Goal: Task Accomplishment & Management: Use online tool/utility

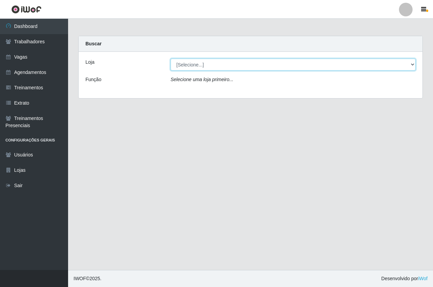
click at [218, 64] on select "[Selecione...] Pizza Nostra" at bounding box center [293, 65] width 245 height 12
select select "337"
click at [171, 59] on select "[Selecione...] Pizza Nostra" at bounding box center [293, 65] width 245 height 12
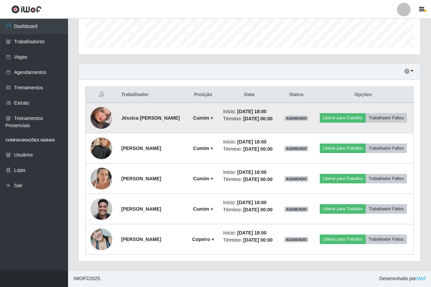
scroll to position [141, 342]
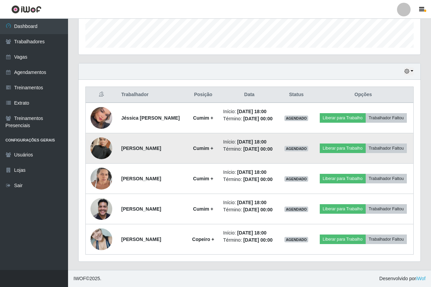
click at [102, 129] on img at bounding box center [102, 148] width 22 height 39
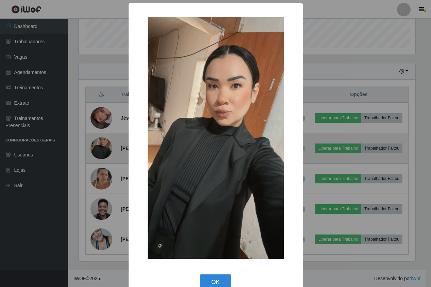
scroll to position [141, 339]
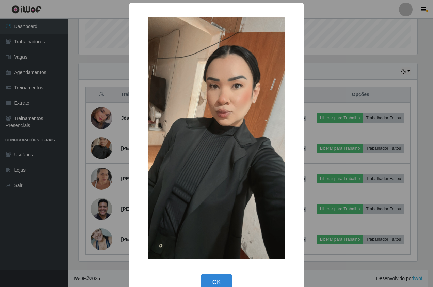
click at [109, 130] on div "× OK Cancel" at bounding box center [216, 143] width 433 height 287
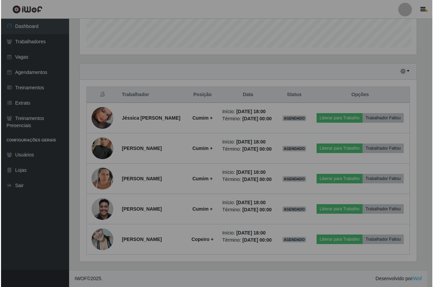
scroll to position [141, 342]
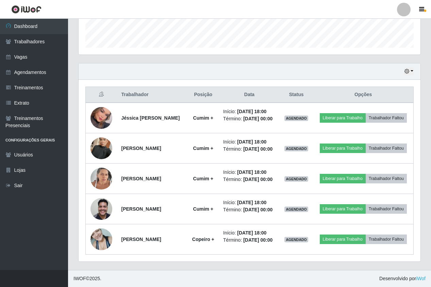
click at [152, 286] on html "Perfil Alterar Senha Sair Dashboard Trabalhadores Vagas Agendamentos Treinament…" at bounding box center [215, 45] width 431 height 482
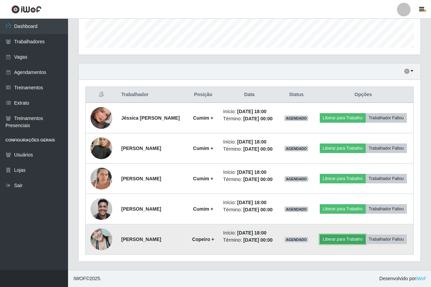
click at [362, 234] on button "Liberar para Trabalho" at bounding box center [343, 239] width 46 height 10
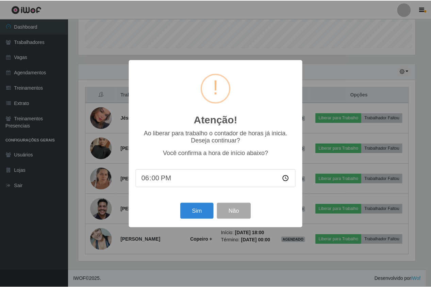
scroll to position [141, 339]
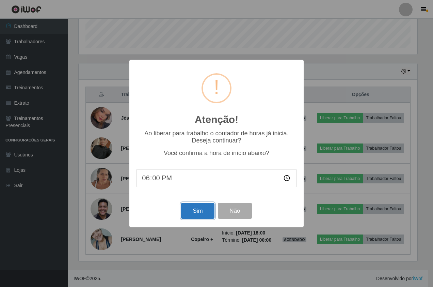
click at [205, 210] on button "Sim" at bounding box center [197, 211] width 33 height 16
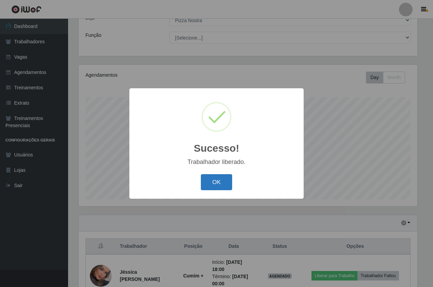
click at [225, 187] on button "OK" at bounding box center [217, 182] width 32 height 16
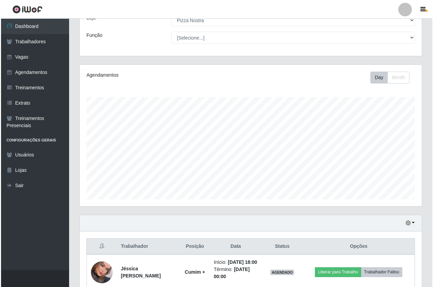
scroll to position [214, 0]
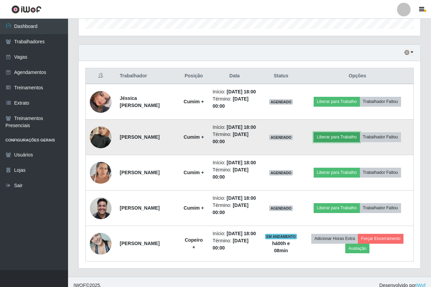
click at [336, 142] on button "Liberar para Trabalho" at bounding box center [337, 137] width 46 height 10
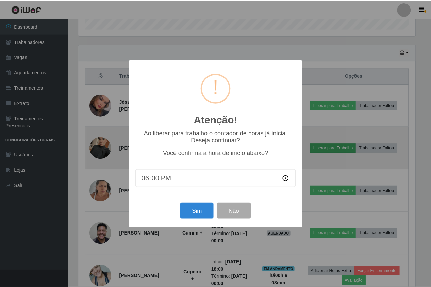
scroll to position [141, 339]
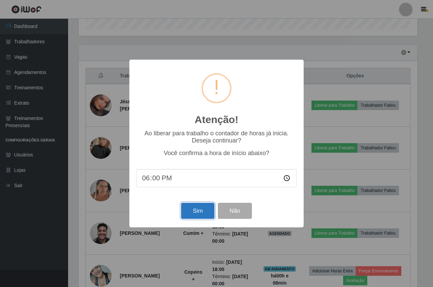
click at [195, 214] on button "Sim" at bounding box center [197, 211] width 33 height 16
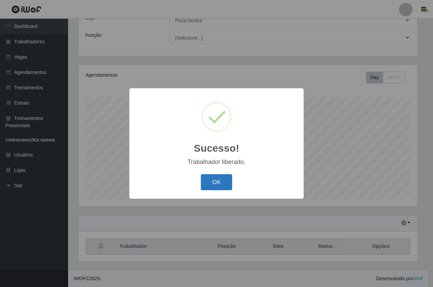
click at [215, 180] on button "OK" at bounding box center [217, 182] width 32 height 16
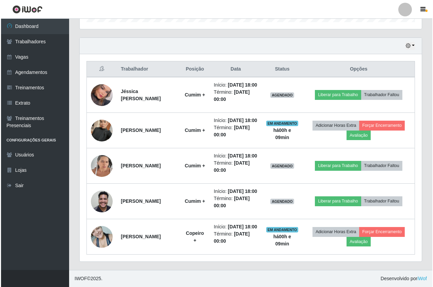
scroll to position [257, 0]
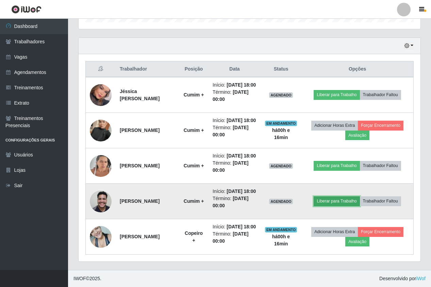
click at [342, 196] on button "Liberar para Trabalho" at bounding box center [337, 201] width 46 height 10
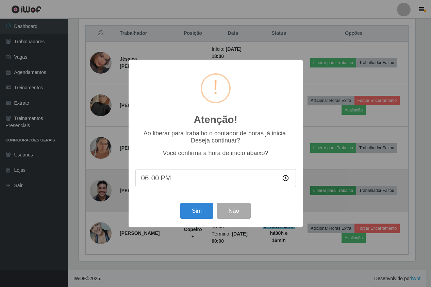
scroll to position [141, 339]
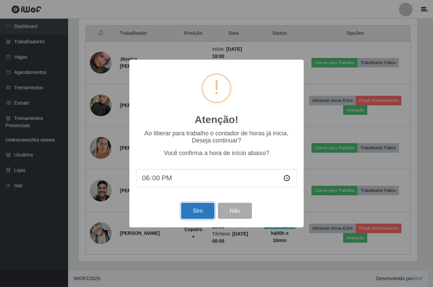
click at [186, 216] on button "Sim" at bounding box center [197, 211] width 33 height 16
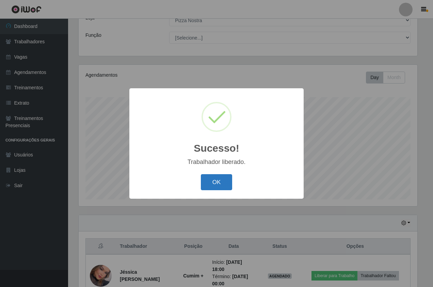
click at [219, 178] on button "OK" at bounding box center [217, 182] width 32 height 16
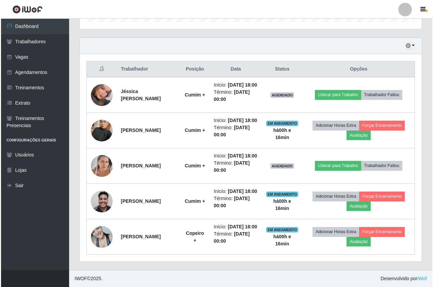
scroll to position [257, 0]
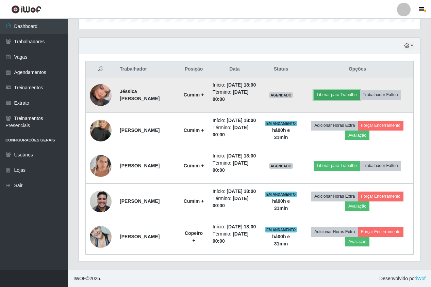
click at [360, 90] on button "Liberar para Trabalho" at bounding box center [337, 95] width 46 height 10
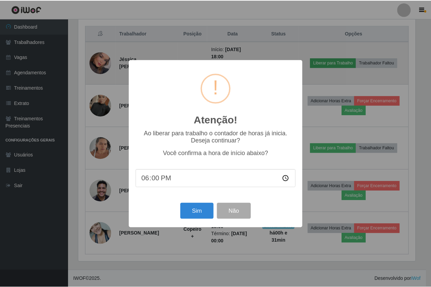
scroll to position [141, 339]
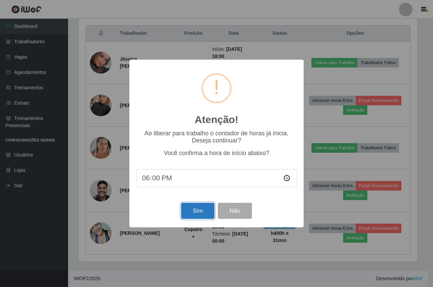
click at [193, 217] on button "Sim" at bounding box center [197, 211] width 33 height 16
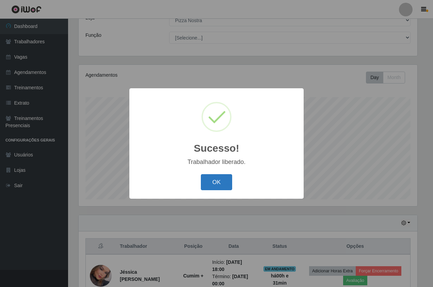
click at [223, 187] on button "OK" at bounding box center [217, 182] width 32 height 16
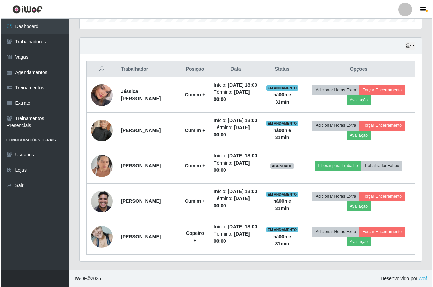
scroll to position [257, 0]
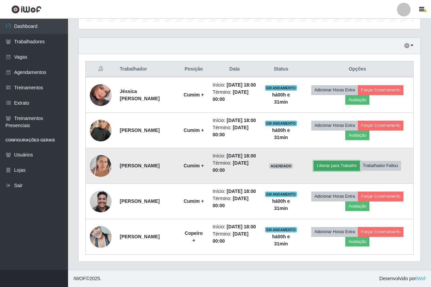
click at [333, 161] on button "Liberar para Trabalho" at bounding box center [337, 166] width 46 height 10
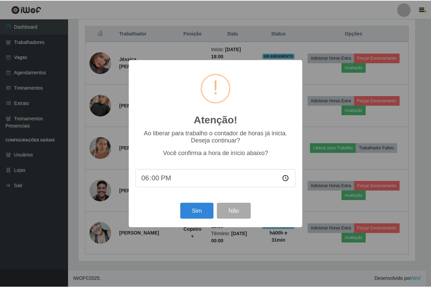
scroll to position [141, 339]
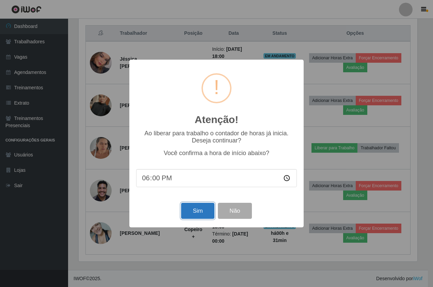
click at [201, 212] on button "Sim" at bounding box center [197, 211] width 33 height 16
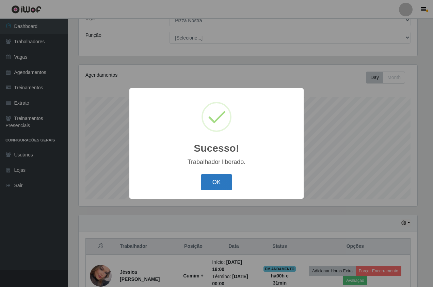
click at [216, 181] on button "OK" at bounding box center [217, 182] width 32 height 16
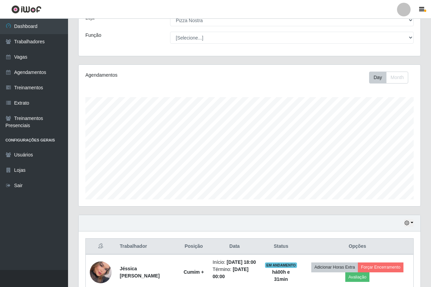
scroll to position [180, 0]
